Goal: Transaction & Acquisition: Purchase product/service

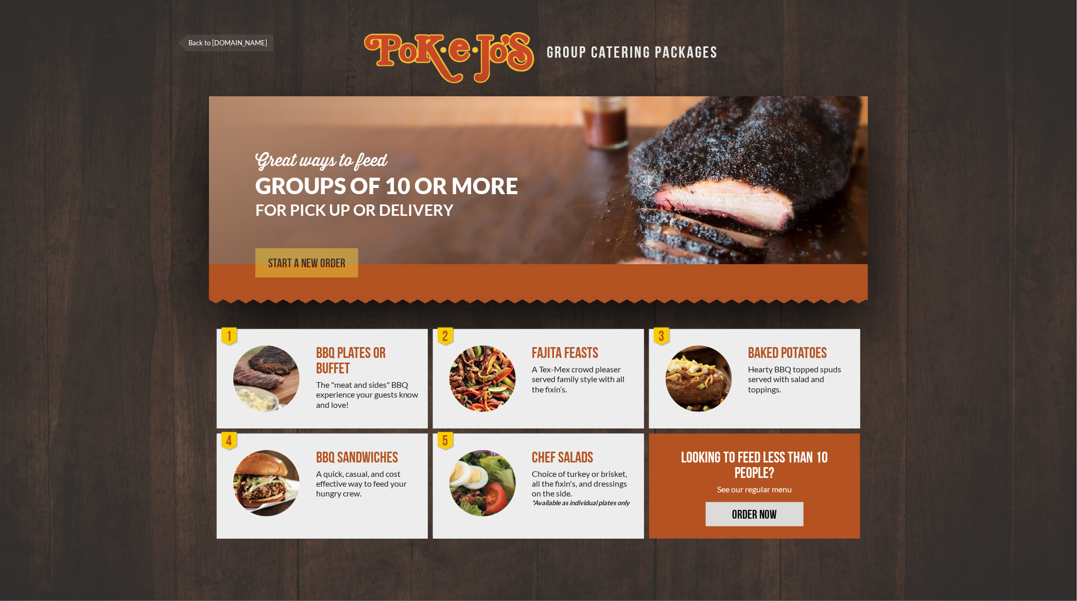
click at [309, 267] on span "START A NEW ORDER" at bounding box center [306, 263] width 77 height 12
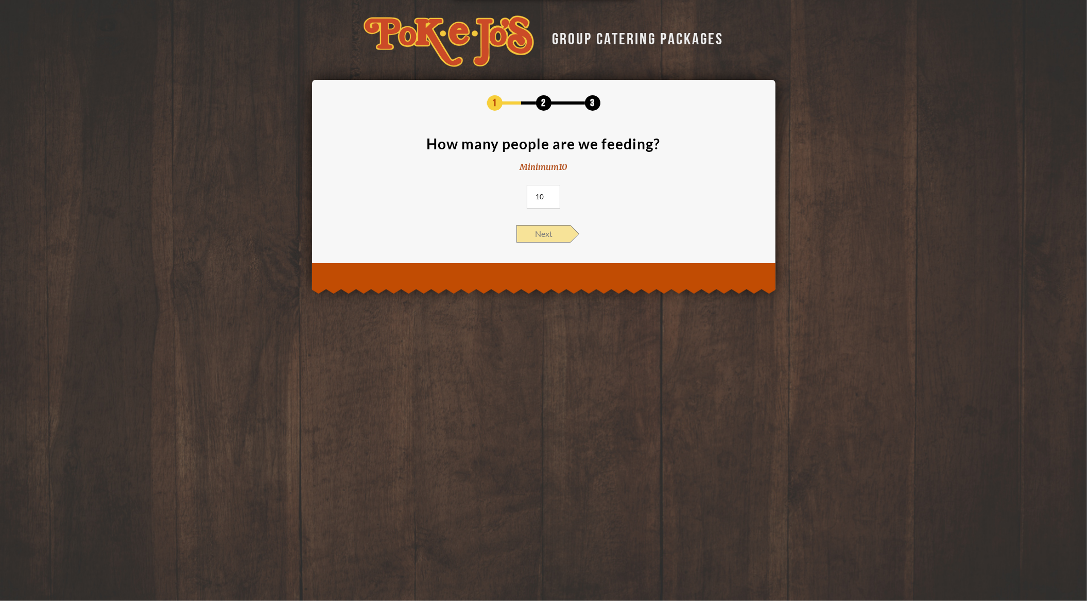
click at [556, 234] on span "Next" at bounding box center [543, 234] width 54 height 18
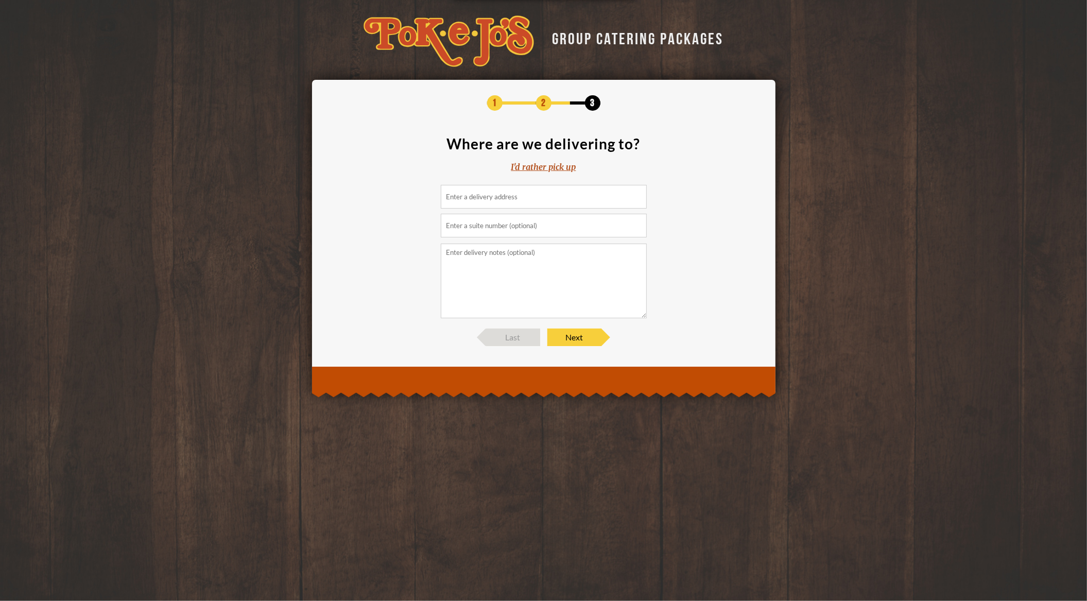
click at [531, 168] on div "I'd rather pick up" at bounding box center [543, 167] width 65 height 12
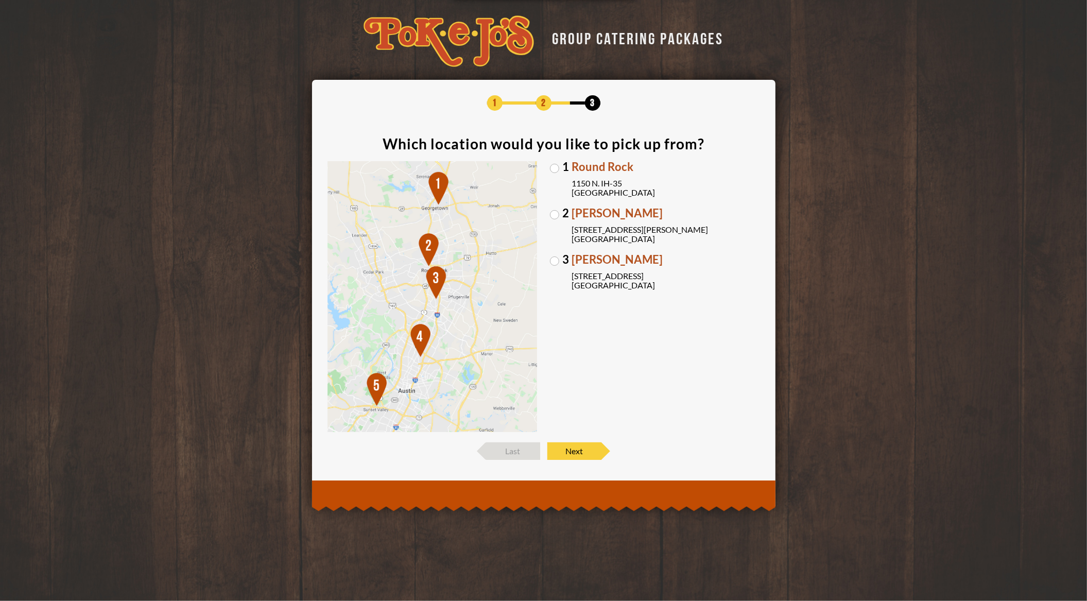
click at [553, 167] on label "1 Round Rock 1150 N. IH-35 Round Rock, TX 78761" at bounding box center [655, 179] width 210 height 36
click at [0, 0] on input "1 Round Rock 1150 N. IH-35 Round Rock, TX 78761" at bounding box center [0, 0] width 0 height 0
click at [580, 444] on span "Next" at bounding box center [574, 451] width 54 height 18
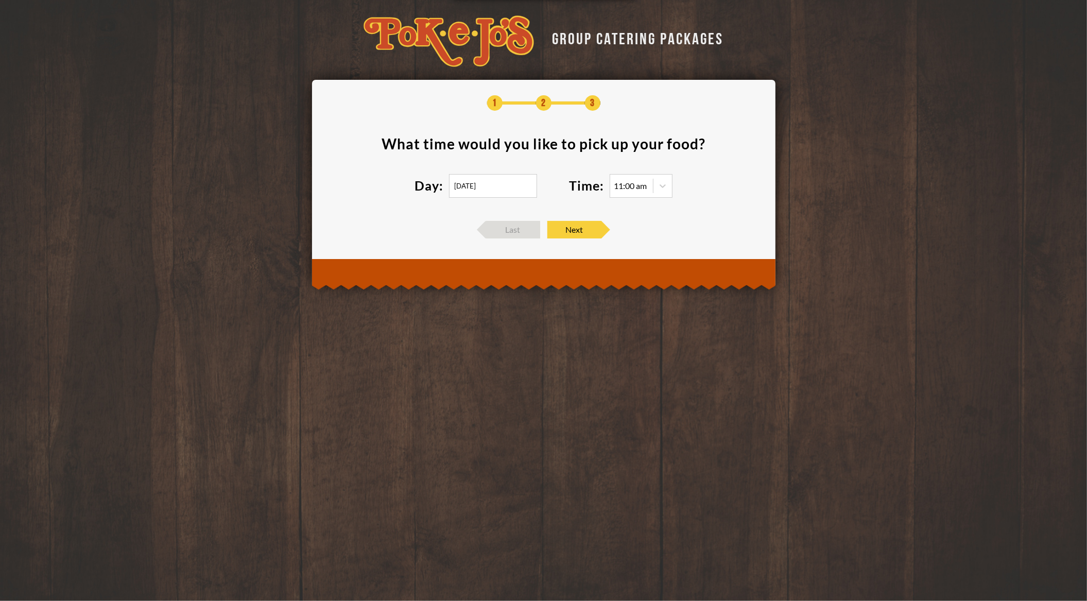
click at [487, 179] on input "08/16/2025" at bounding box center [493, 186] width 88 height 24
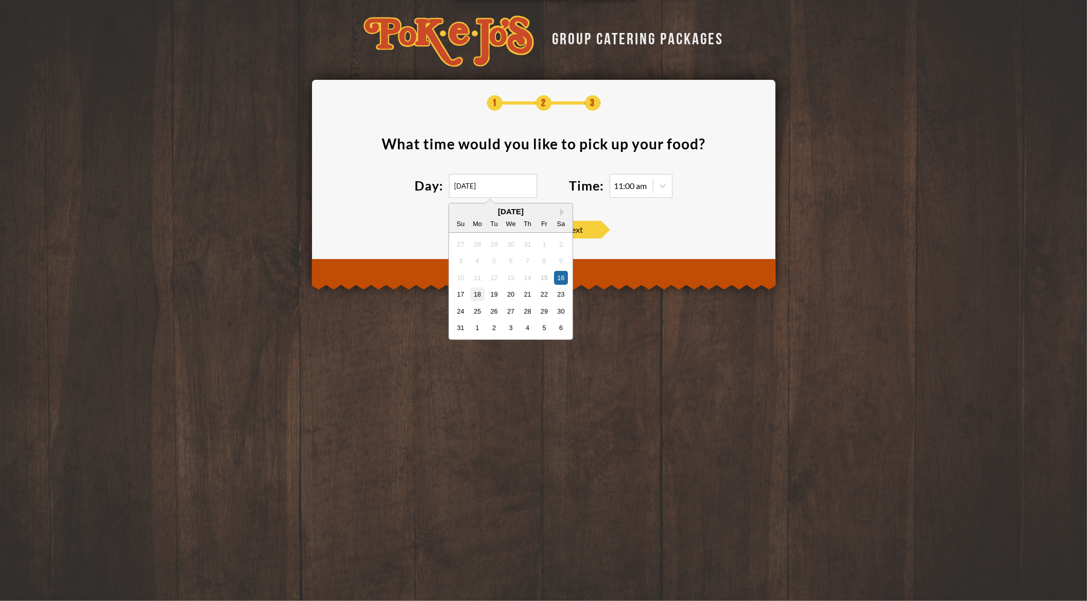
click at [471, 292] on div "18" at bounding box center [477, 294] width 14 height 14
type input "08/18/2025"
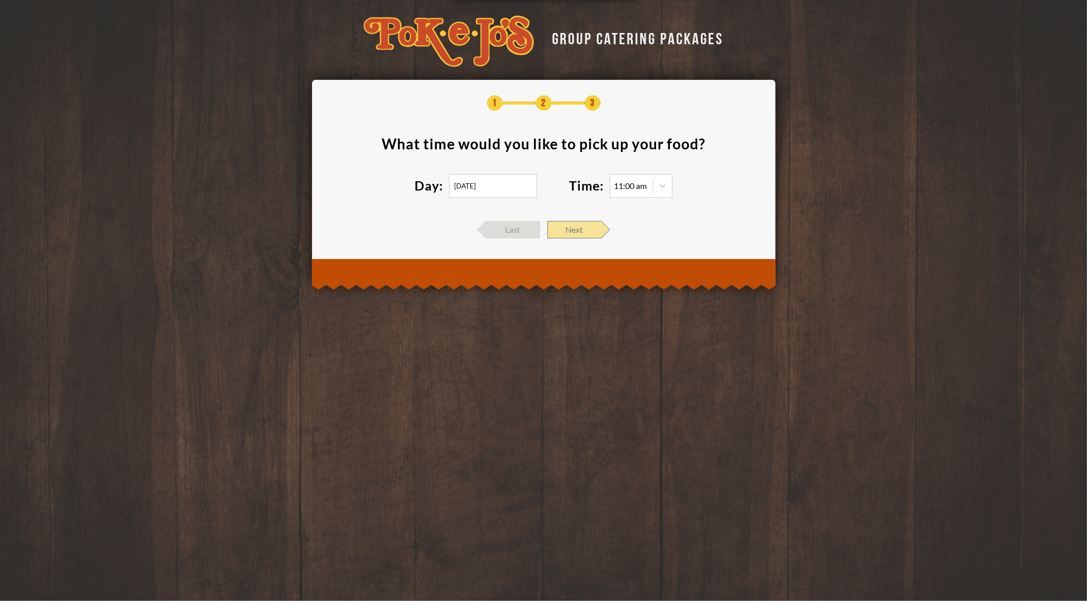
click at [588, 228] on span "Next" at bounding box center [574, 230] width 54 height 18
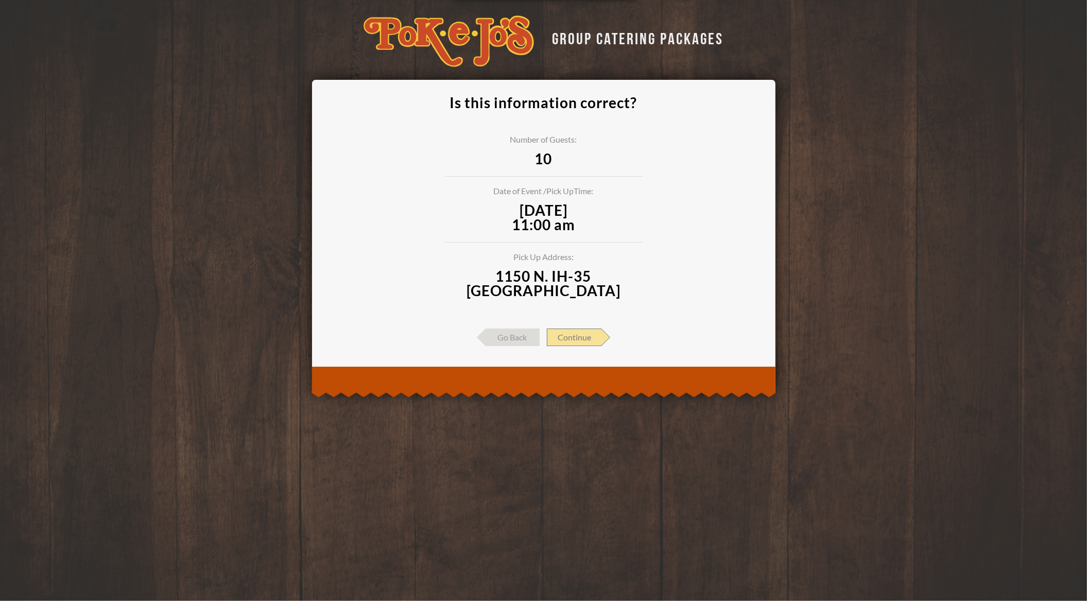
click at [572, 340] on span "Continue" at bounding box center [574, 337] width 55 height 18
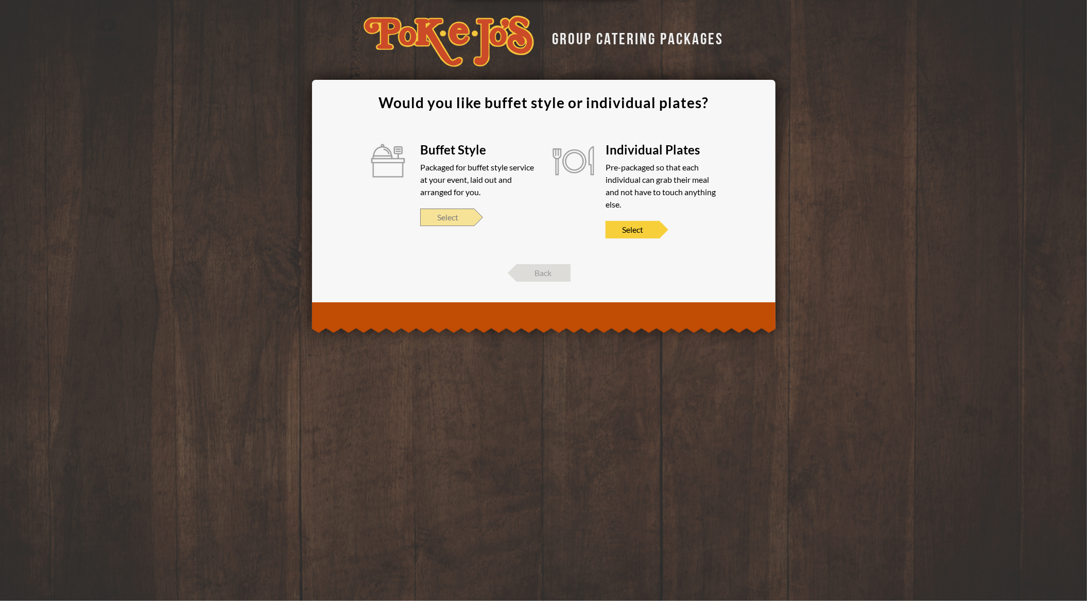
click at [431, 220] on span "Select" at bounding box center [447, 217] width 54 height 18
